Goal: Task Accomplishment & Management: Manage account settings

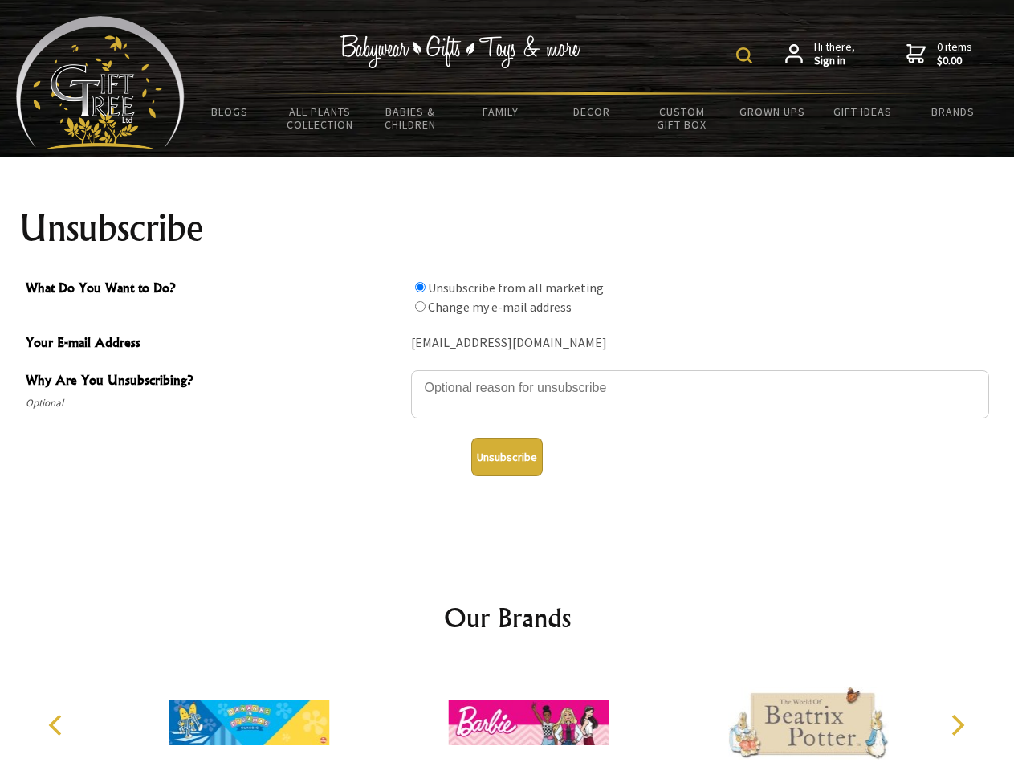
click at [747, 55] on img at bounding box center [744, 55] width 16 height 16
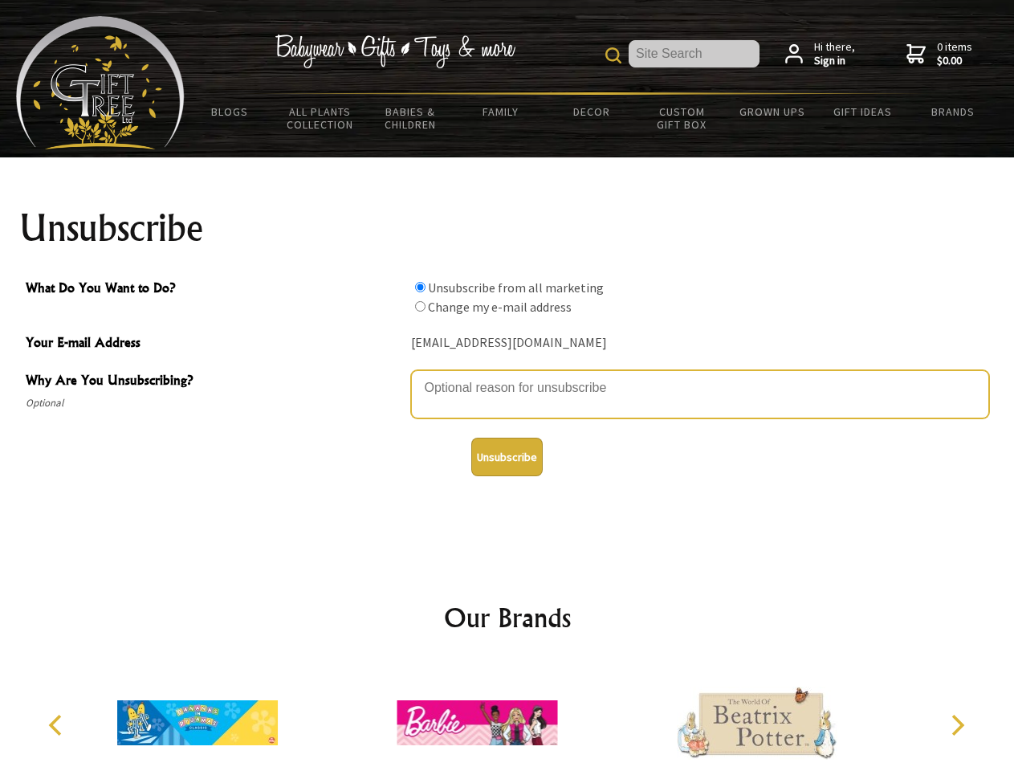
click at [507, 376] on textarea "Why Are You Unsubscribing?" at bounding box center [700, 394] width 578 height 48
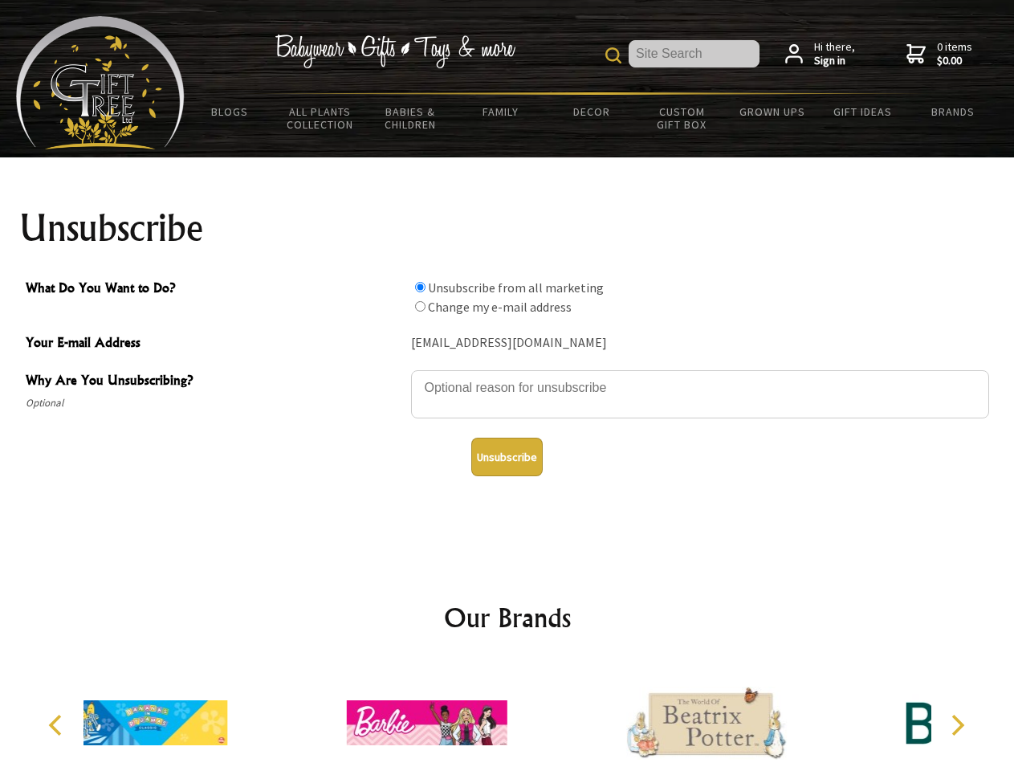
click at [420, 287] on input "What Do You Want to Do?" at bounding box center [420, 287] width 10 height 10
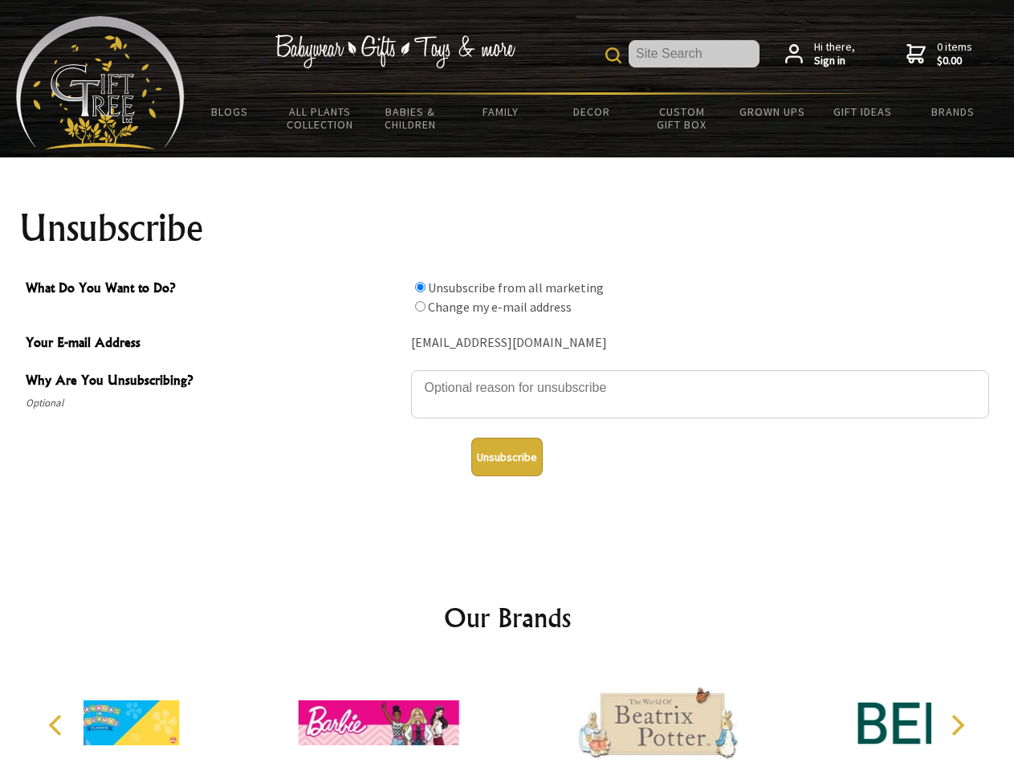
click at [420, 306] on input "What Do You Want to Do?" at bounding box center [420, 306] width 10 height 10
radio input "true"
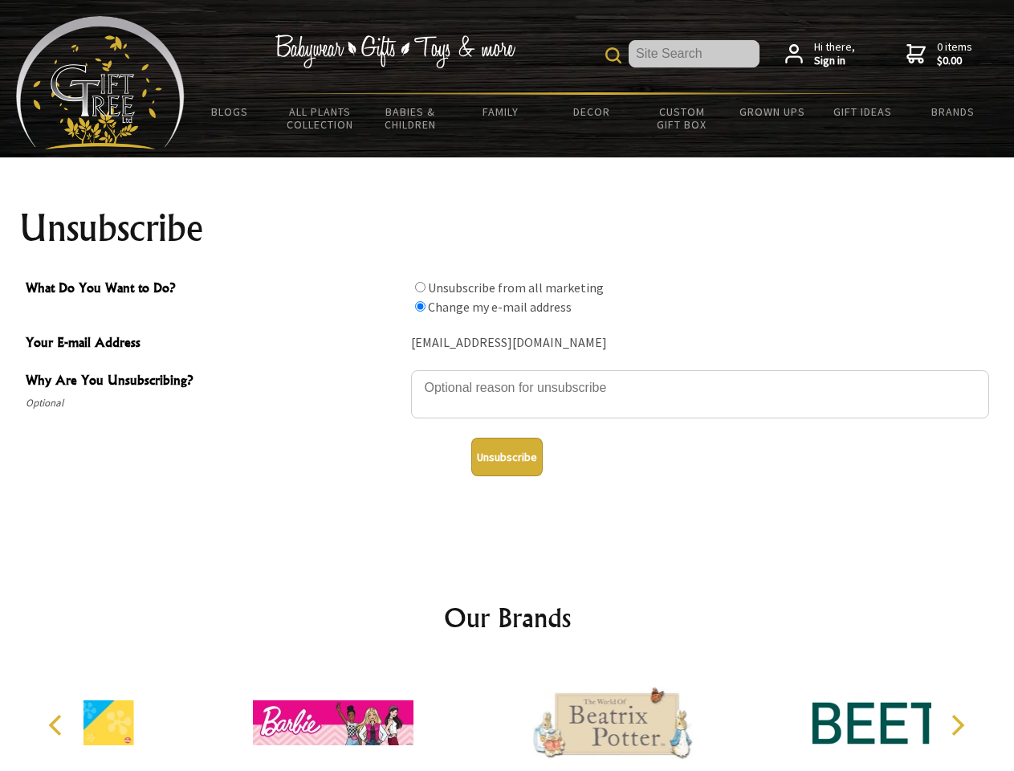
click at [507, 457] on button "Unsubscribe" at bounding box center [506, 457] width 71 height 39
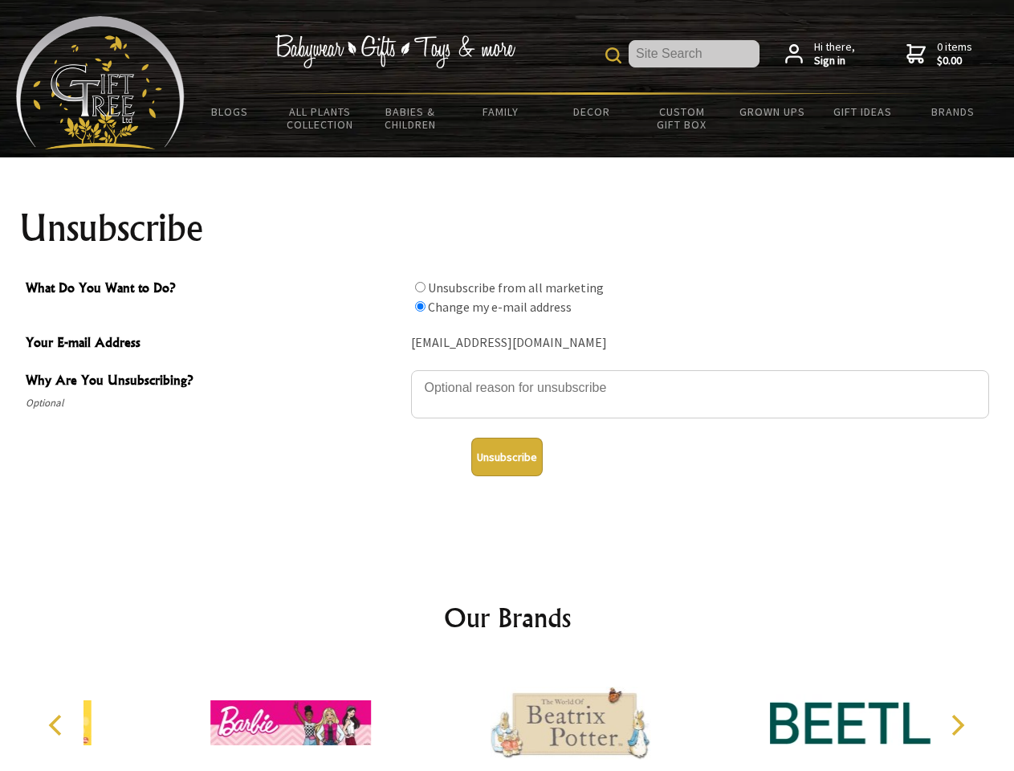
click at [58, 725] on icon "Previous" at bounding box center [57, 725] width 21 height 21
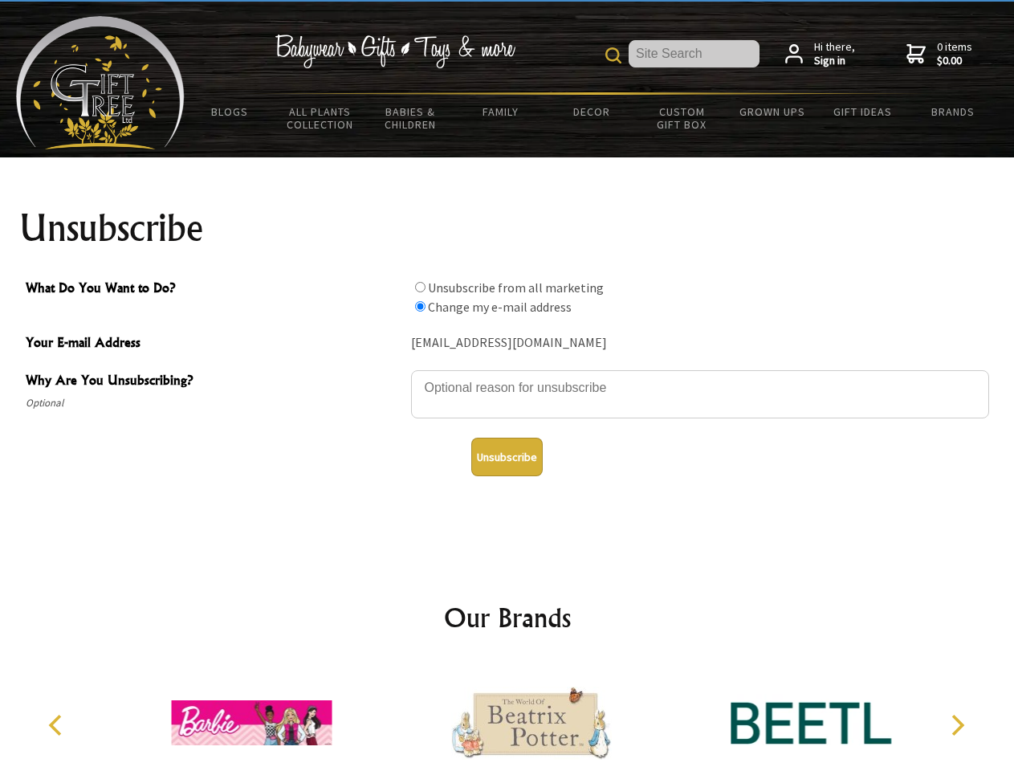
click at [957, 725] on icon "Next" at bounding box center [956, 725] width 21 height 21
